Goal: Find specific page/section

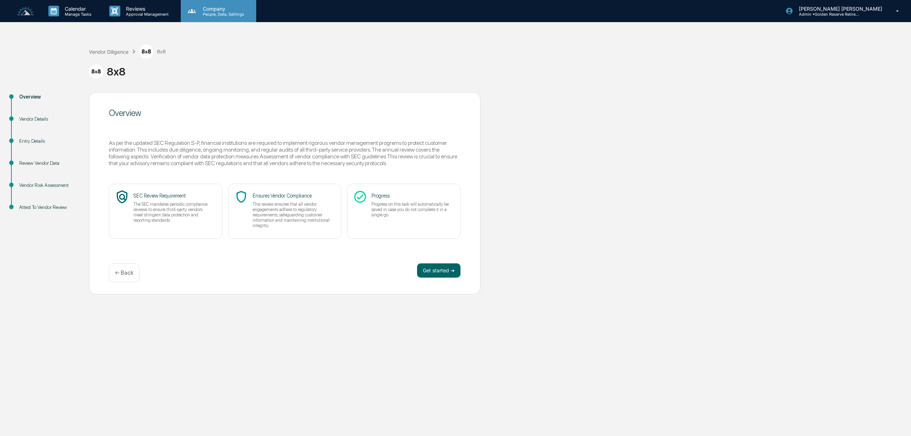
click at [216, 14] on p "People, Data, Settings" at bounding box center [222, 14] width 51 height 5
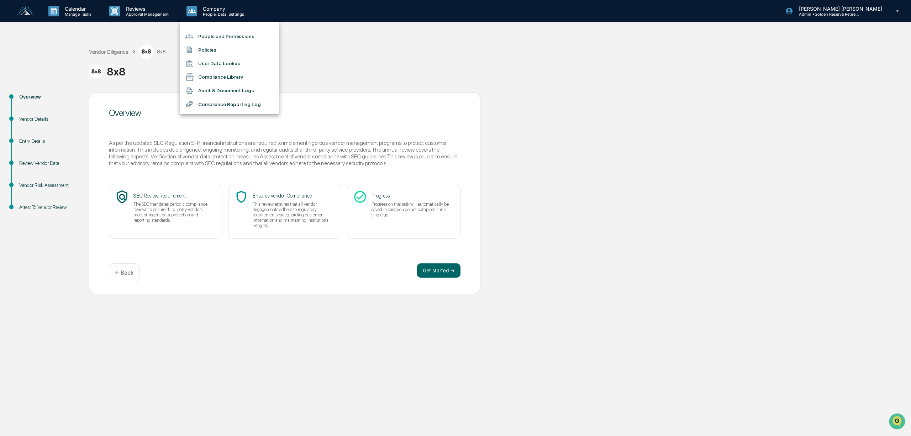
click at [241, 79] on li "Compliance Library" at bounding box center [230, 77] width 100 height 14
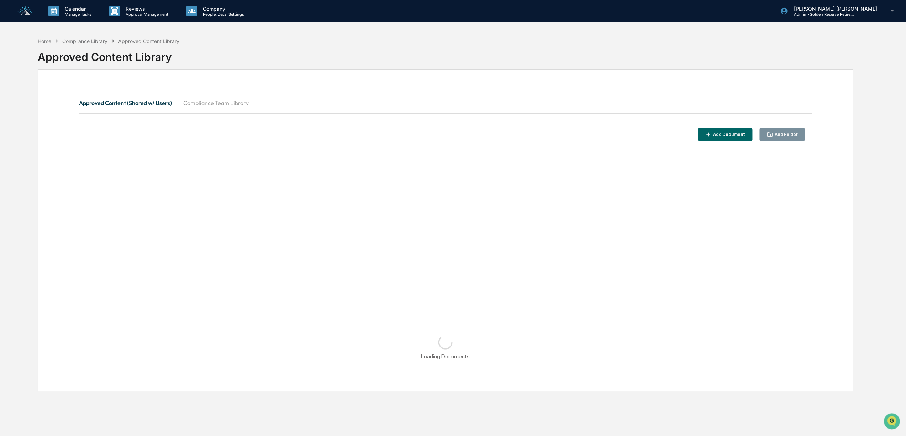
click at [211, 103] on button "Compliance Team Library" at bounding box center [216, 102] width 77 height 17
